Goal: Task Accomplishment & Management: Manage account settings

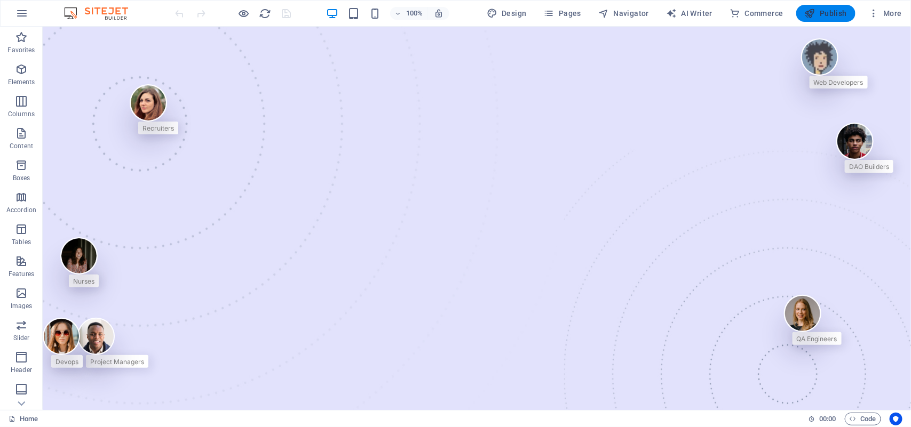
click at [806, 16] on icon "button" at bounding box center [810, 13] width 11 height 11
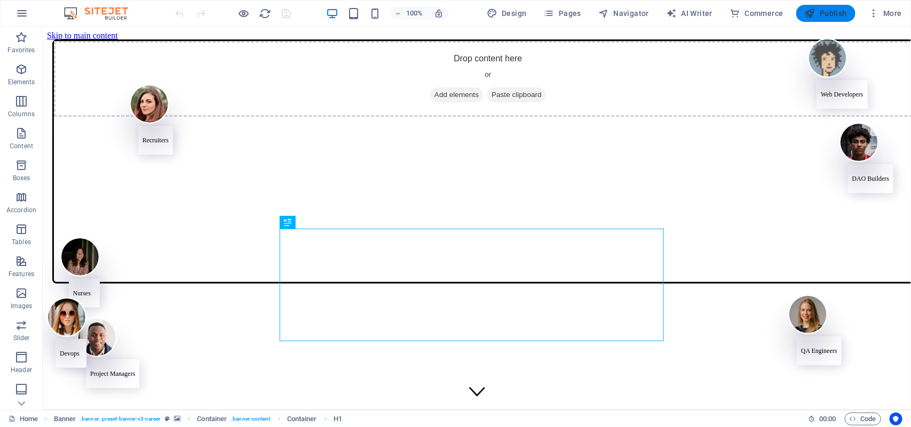
click at [838, 20] on button "Publish" at bounding box center [825, 13] width 59 height 17
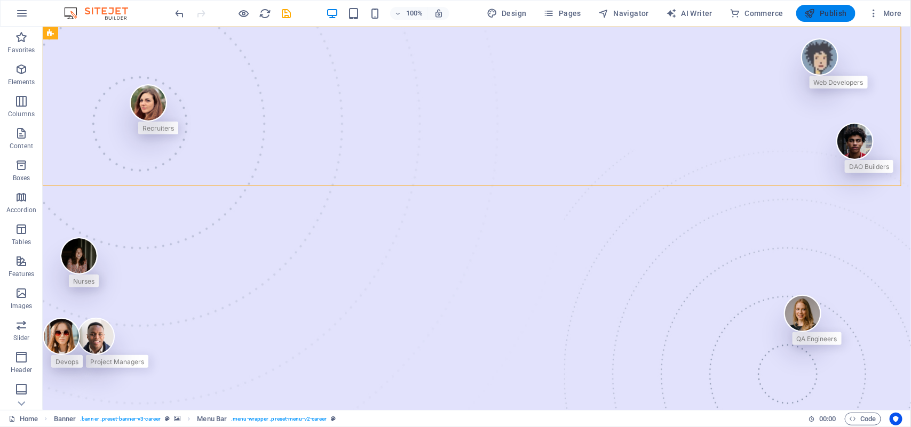
click at [852, 6] on button "Publish" at bounding box center [825, 13] width 59 height 17
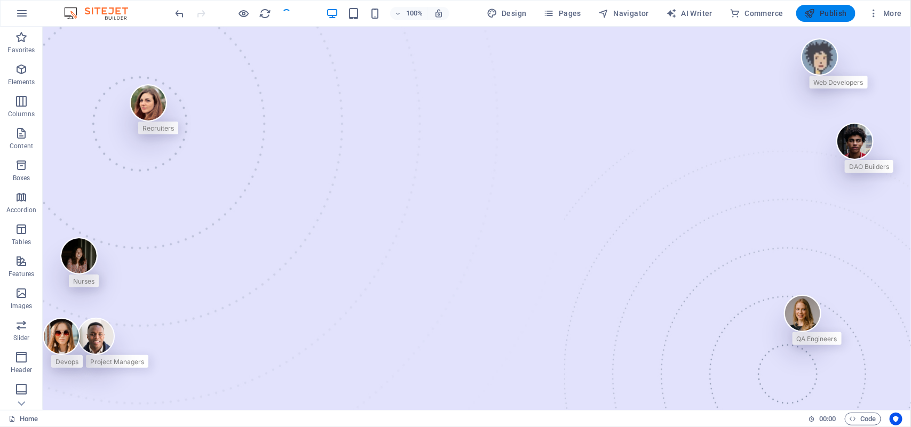
click at [822, 7] on button "Publish" at bounding box center [825, 13] width 59 height 17
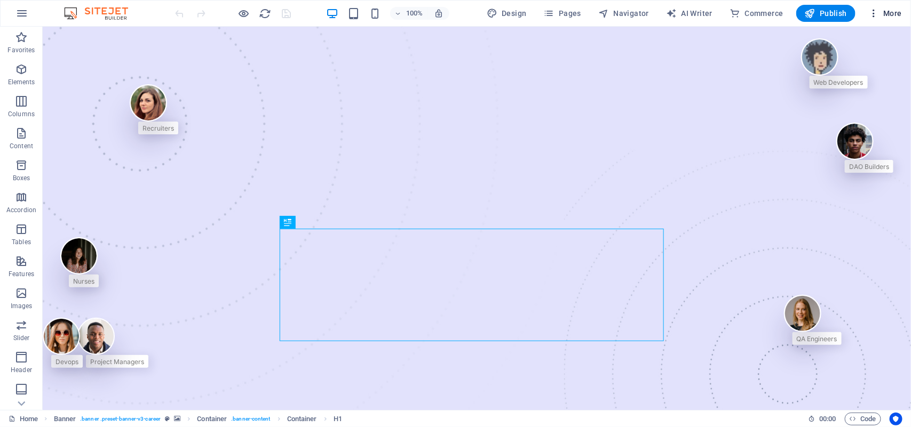
click at [869, 14] on icon "button" at bounding box center [873, 13] width 11 height 11
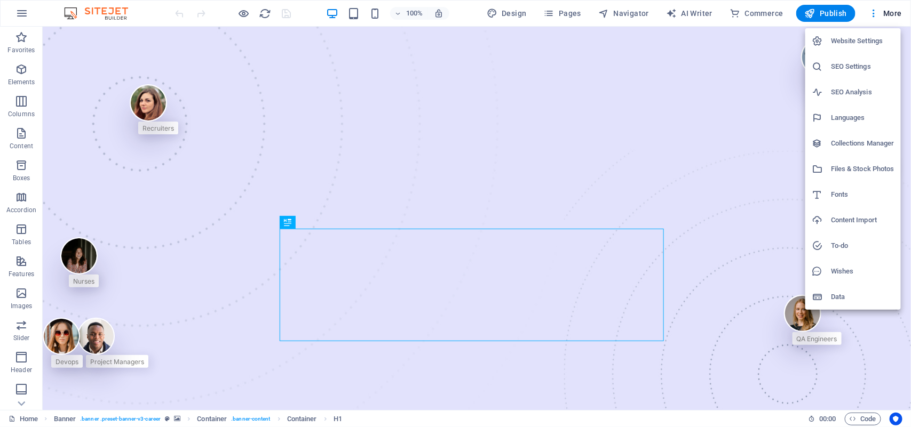
click at [849, 42] on h6 "Website Settings" at bounding box center [862, 41] width 63 height 13
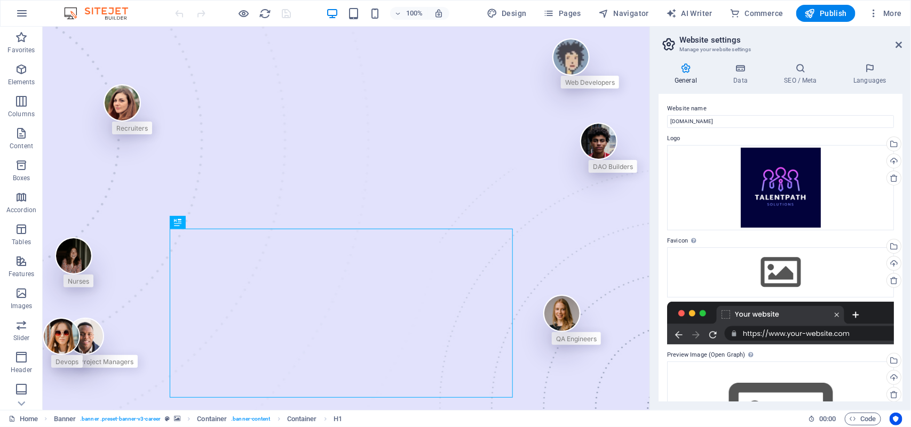
scroll to position [91, 0]
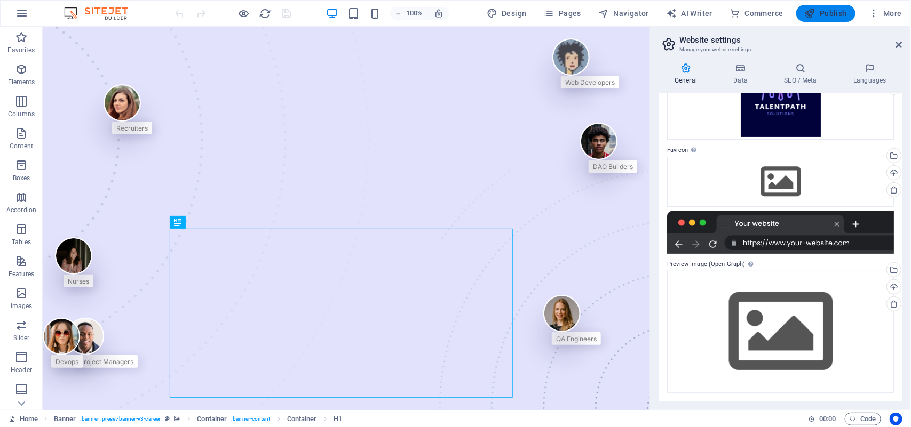
click at [814, 9] on icon "button" at bounding box center [810, 13] width 11 height 11
